Goal: Information Seeking & Learning: Compare options

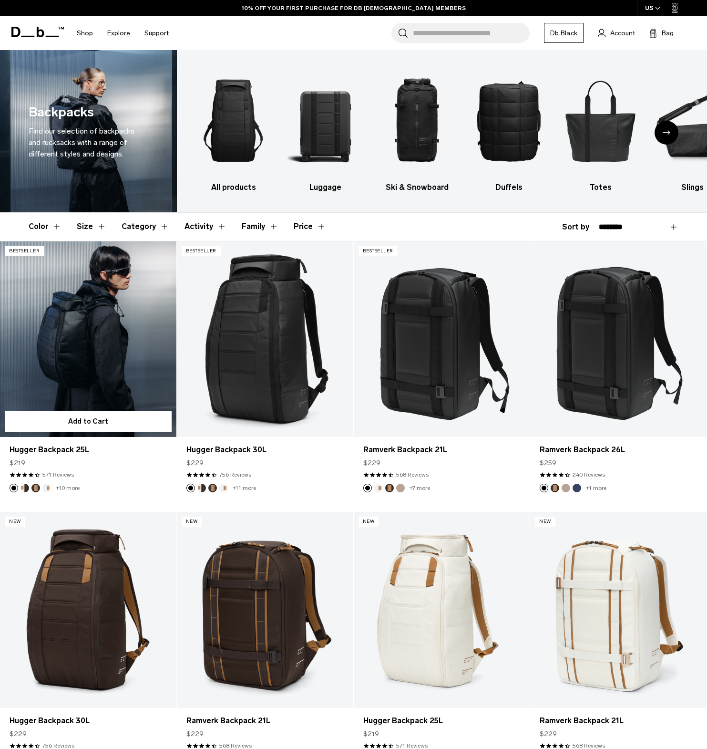
click at [78, 382] on link "Hugger Backpack 25L" at bounding box center [88, 339] width 176 height 196
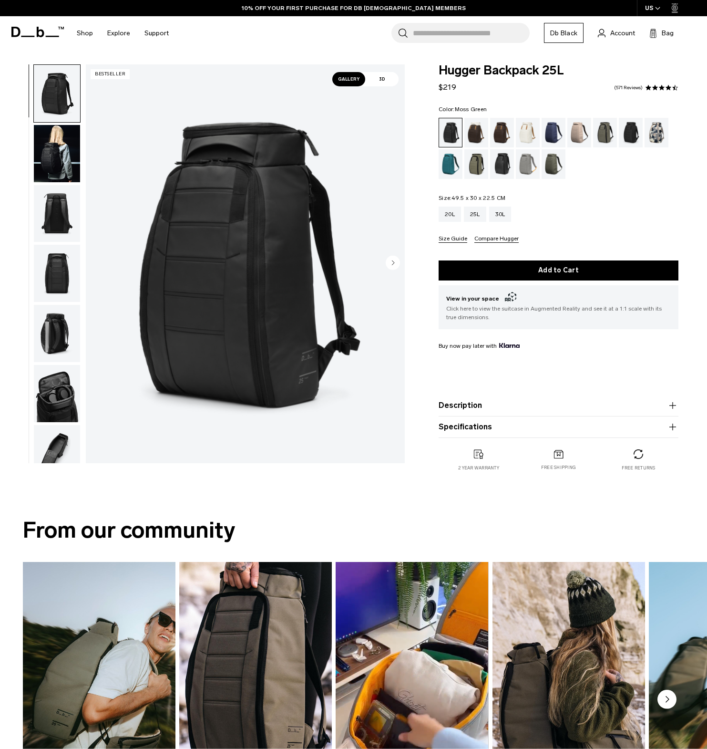
click at [551, 162] on div "Moss Green" at bounding box center [554, 164] width 24 height 30
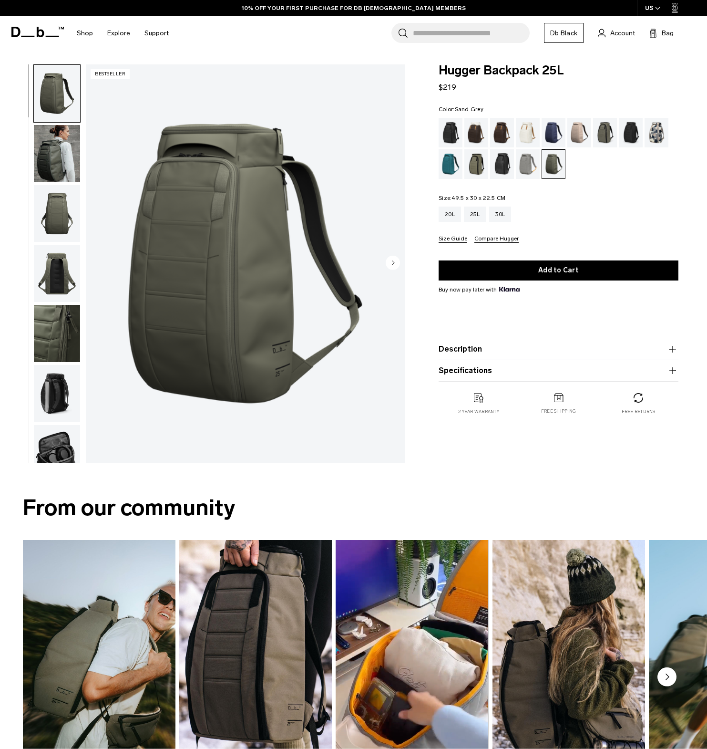
click at [526, 165] on div "Sand Grey" at bounding box center [528, 164] width 24 height 30
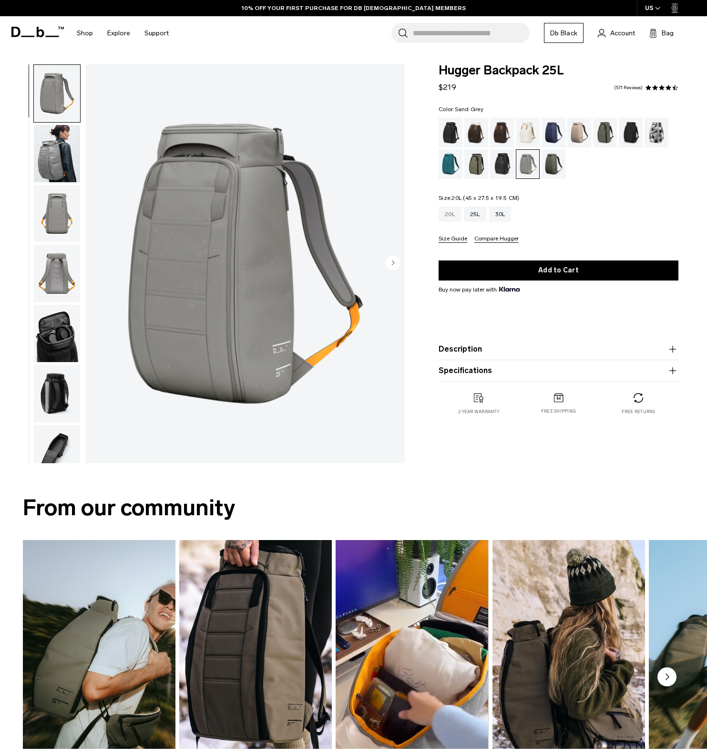
click at [447, 212] on div "20L" at bounding box center [450, 213] width 22 height 15
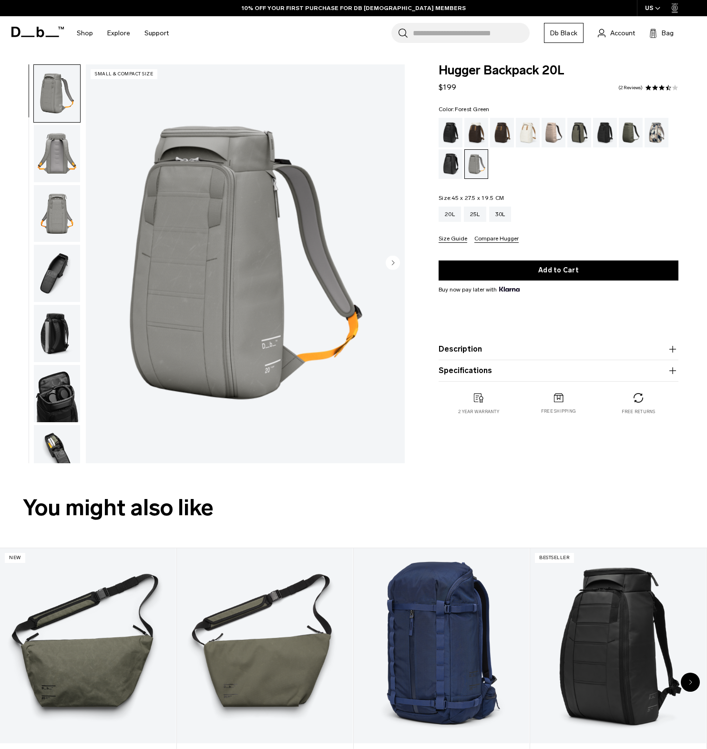
click at [577, 134] on div "Forest Green" at bounding box center [579, 133] width 24 height 30
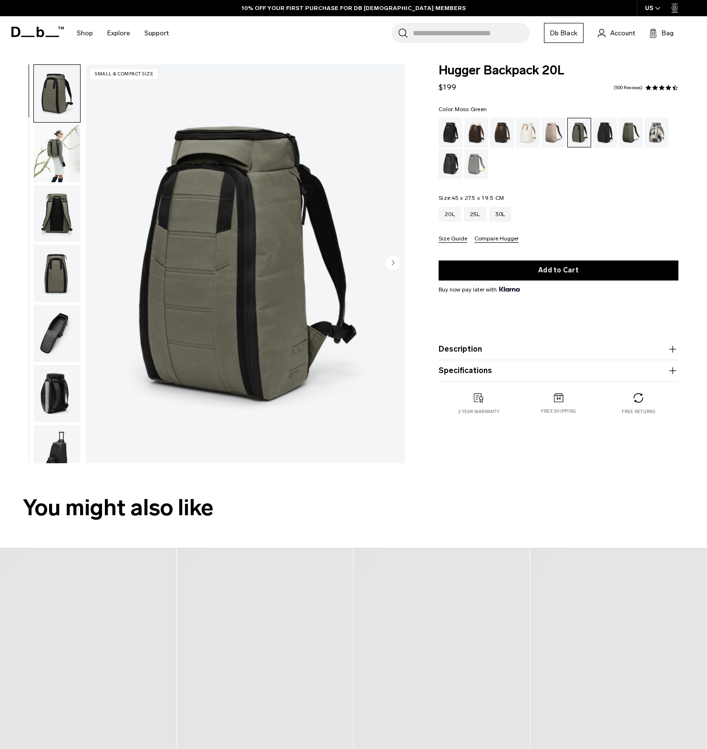
click at [631, 127] on div "Moss Green" at bounding box center [631, 133] width 24 height 30
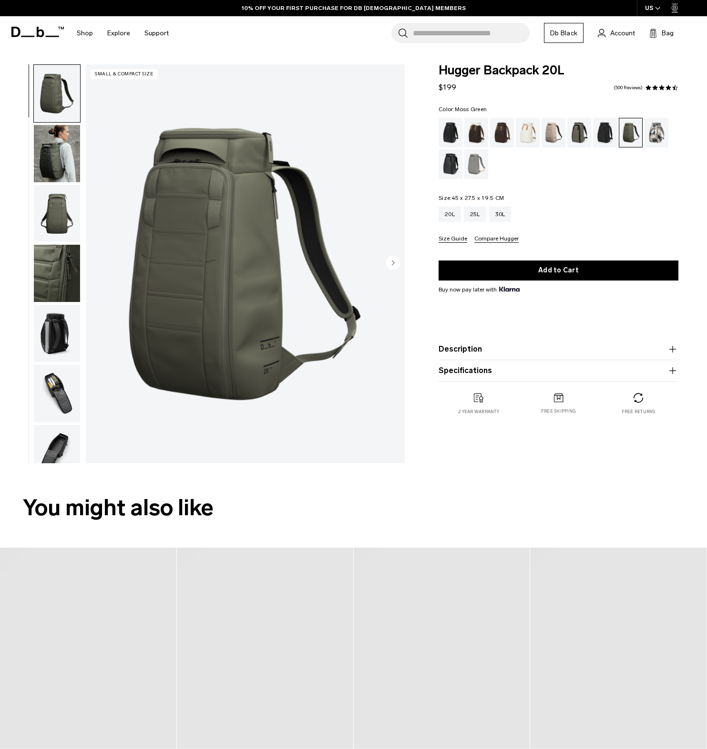
click at [55, 144] on img "button" at bounding box center [57, 153] width 46 height 57
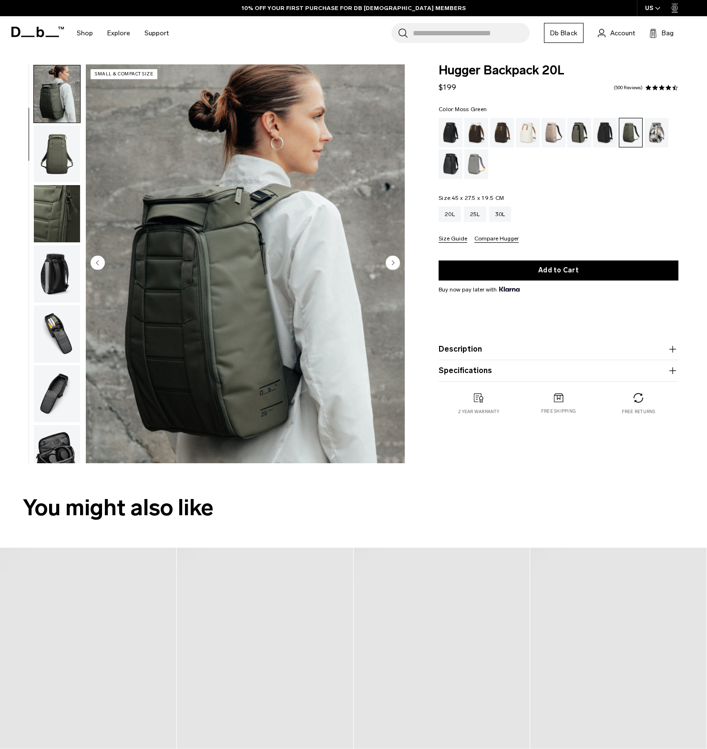
scroll to position [60, 0]
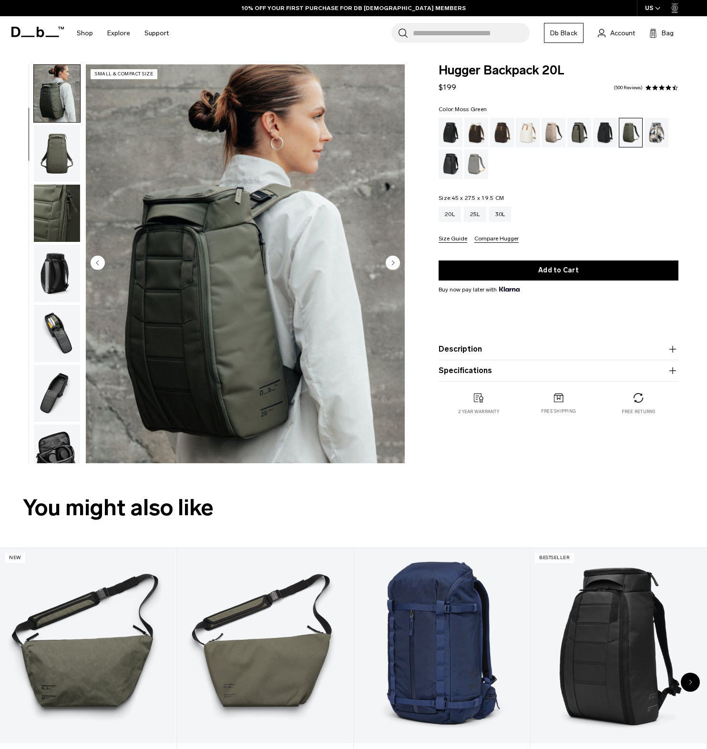
click at [55, 190] on img "button" at bounding box center [57, 213] width 46 height 57
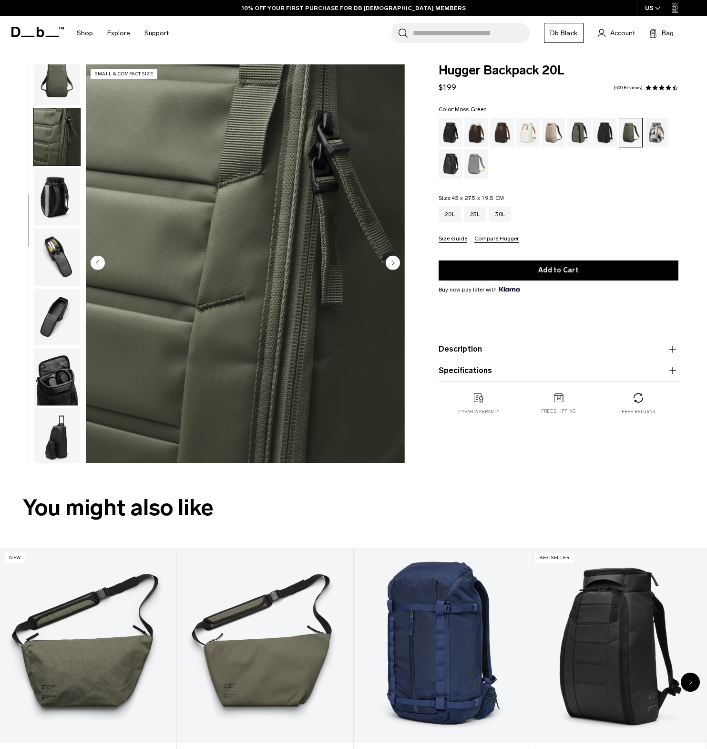
scroll to position [139, 0]
click at [62, 232] on img "button" at bounding box center [57, 254] width 46 height 57
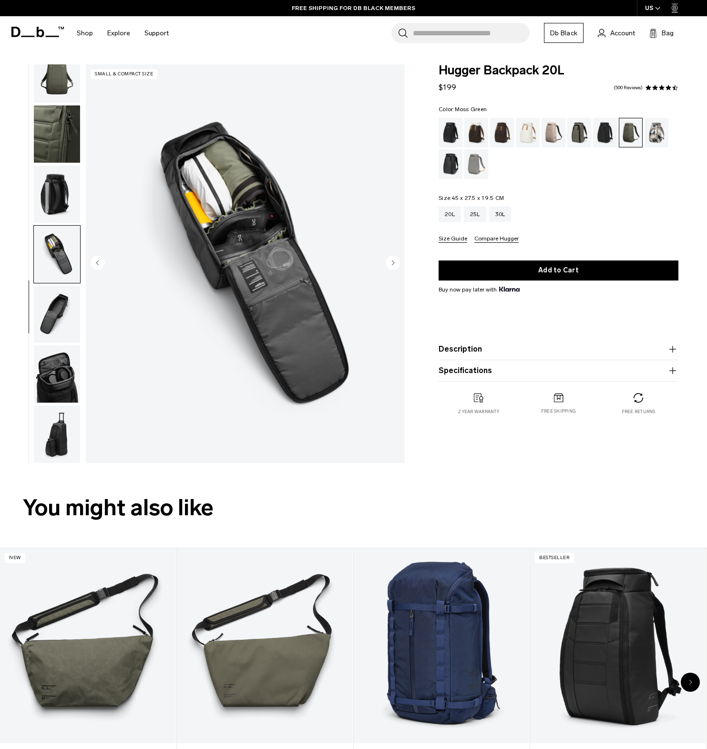
click at [58, 322] on img "button" at bounding box center [57, 314] width 46 height 57
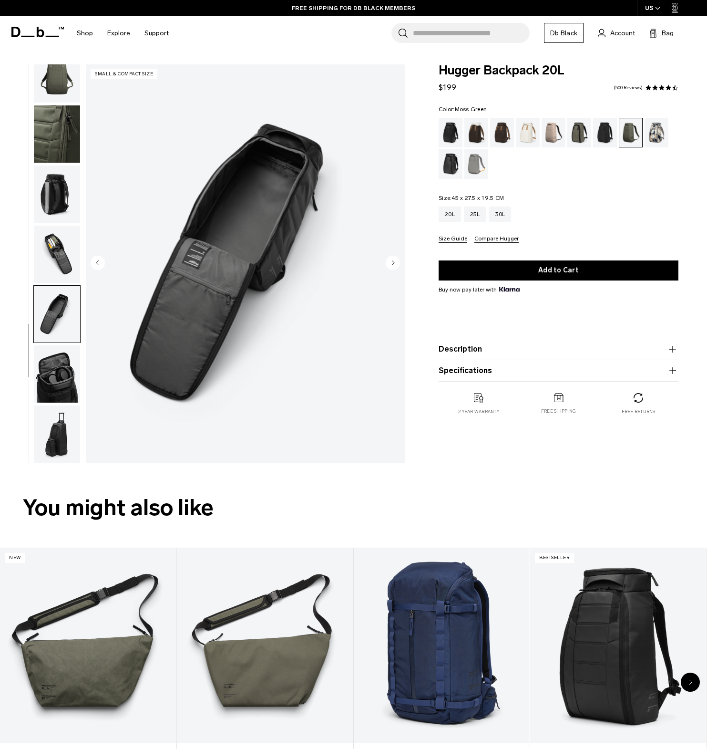
click at [45, 364] on img "button" at bounding box center [57, 373] width 46 height 57
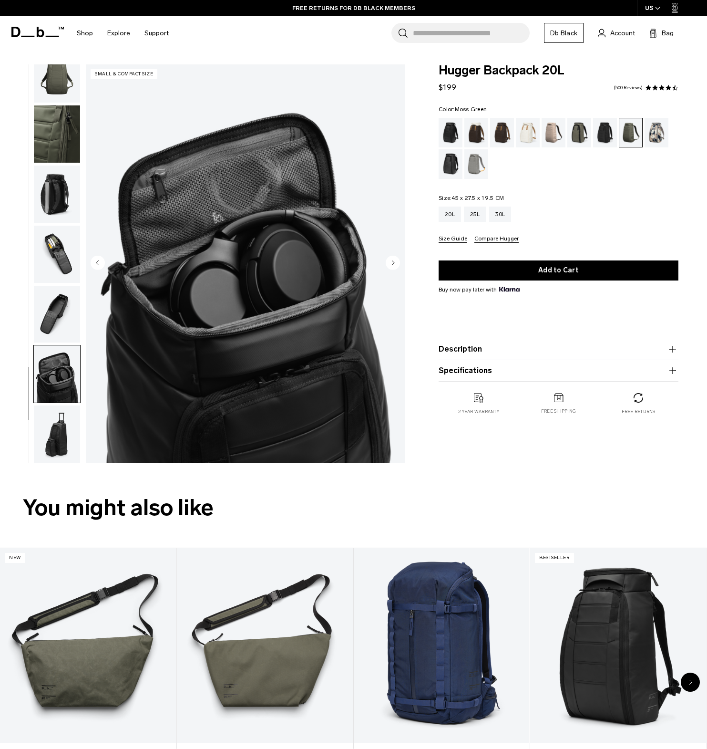
click at [61, 430] on img "button" at bounding box center [57, 433] width 46 height 57
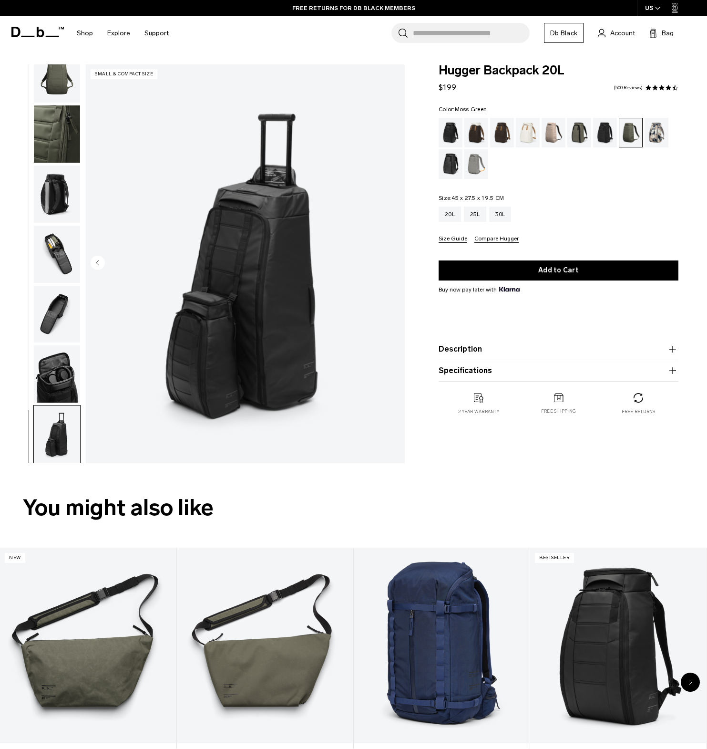
click at [74, 294] on img "button" at bounding box center [57, 314] width 46 height 57
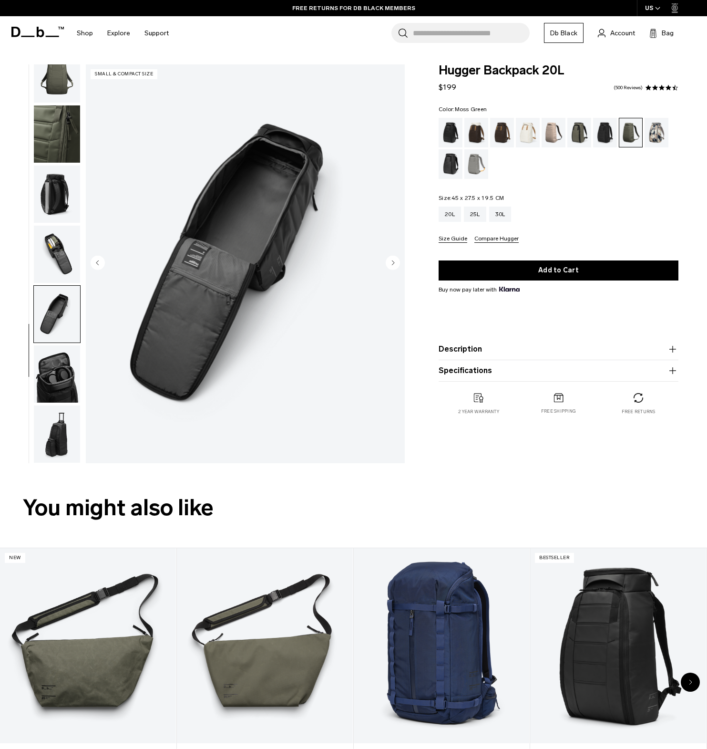
click at [65, 221] on img "button" at bounding box center [57, 193] width 46 height 57
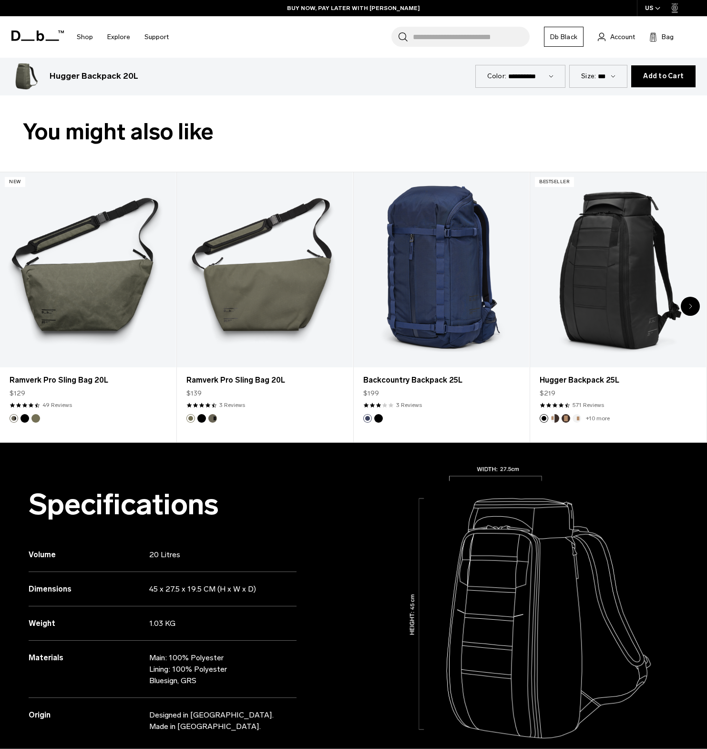
scroll to position [0, 0]
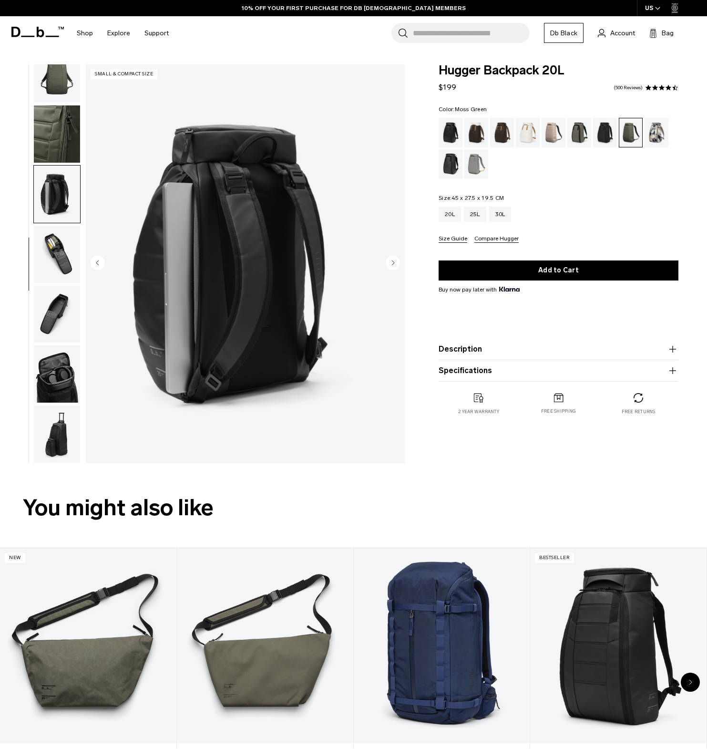
click at [631, 135] on div "Moss Green" at bounding box center [630, 132] width 23 height 29
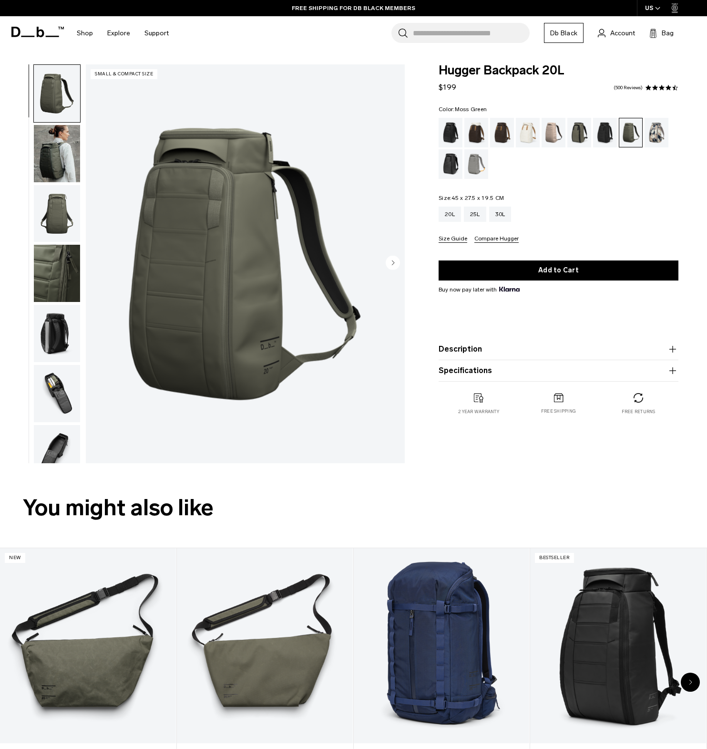
click at [50, 197] on img "button" at bounding box center [57, 213] width 46 height 57
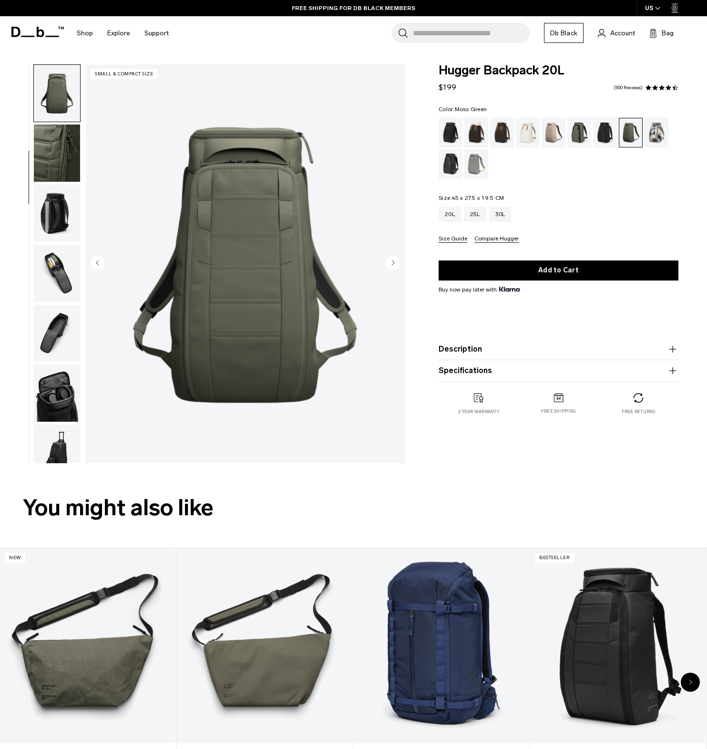
click at [51, 215] on img "button" at bounding box center [57, 213] width 46 height 57
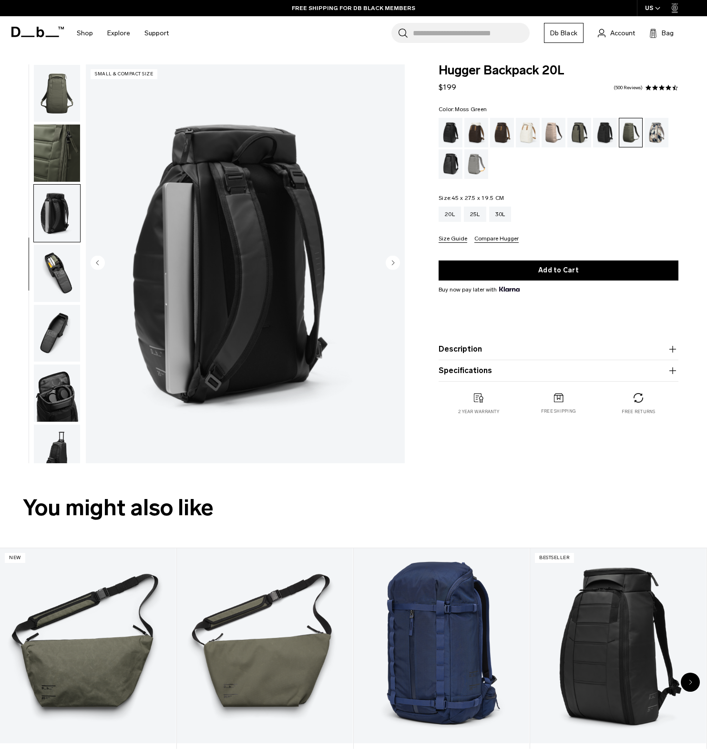
scroll to position [139, 0]
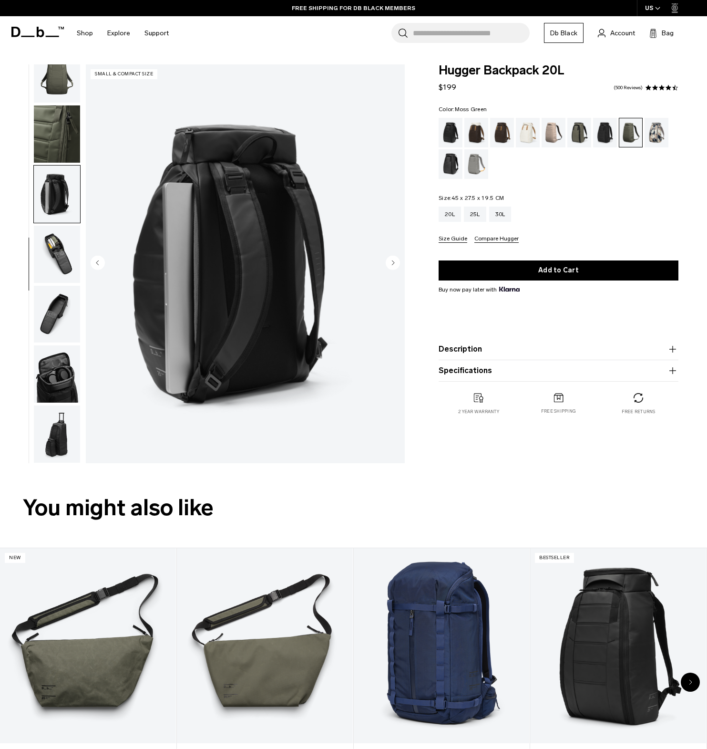
click at [52, 247] on img "button" at bounding box center [57, 254] width 46 height 57
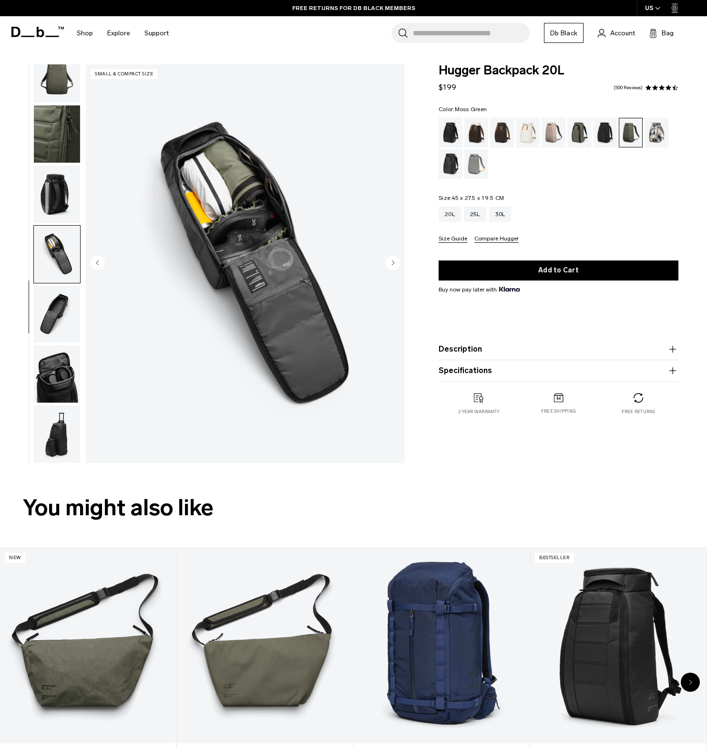
click at [54, 313] on img "button" at bounding box center [57, 314] width 46 height 57
